Goal: Navigation & Orientation: Find specific page/section

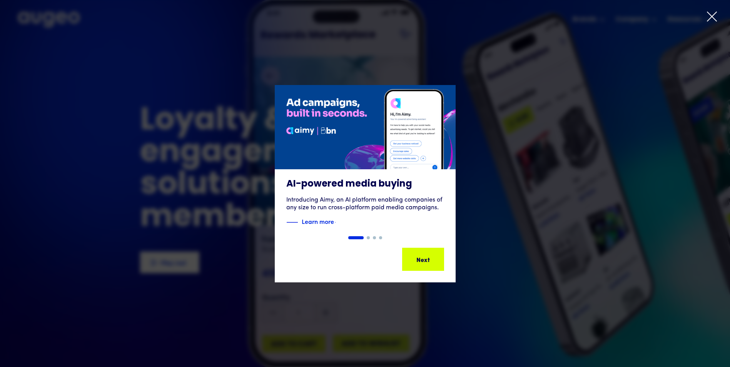
click at [714, 17] on icon at bounding box center [713, 17] width 12 height 12
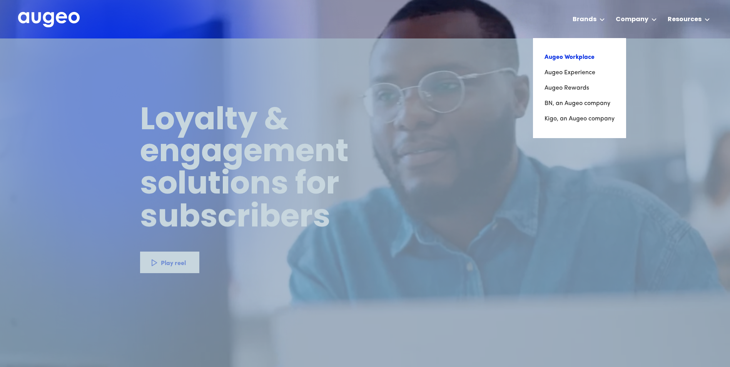
click at [555, 55] on link "Augeo Workplace" at bounding box center [580, 57] width 70 height 15
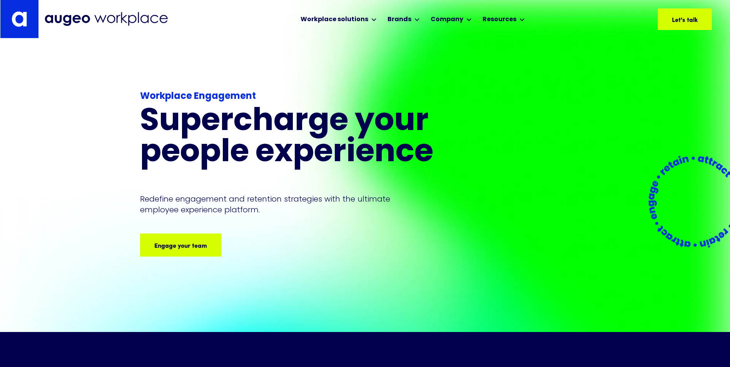
click at [68, 21] on img at bounding box center [106, 19] width 123 height 14
click at [78, 20] on img at bounding box center [106, 19] width 123 height 14
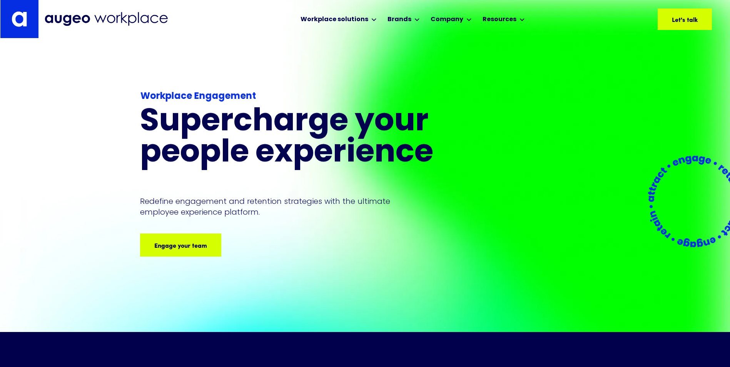
click at [62, 22] on img at bounding box center [106, 19] width 123 height 14
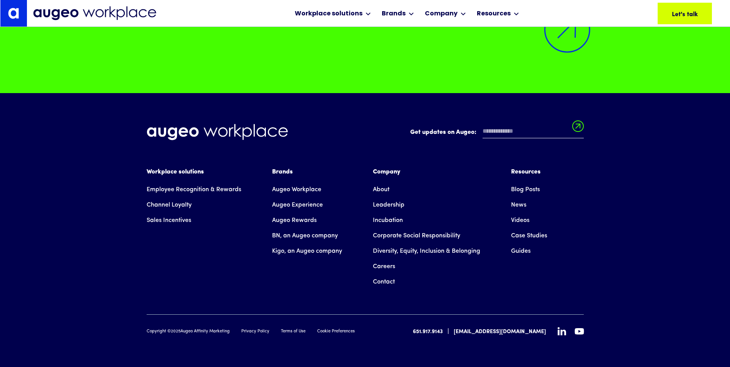
scroll to position [5652, 0]
click at [292, 205] on link "Augeo Experience" at bounding box center [297, 205] width 51 height 15
